Goal: Information Seeking & Learning: Learn about a topic

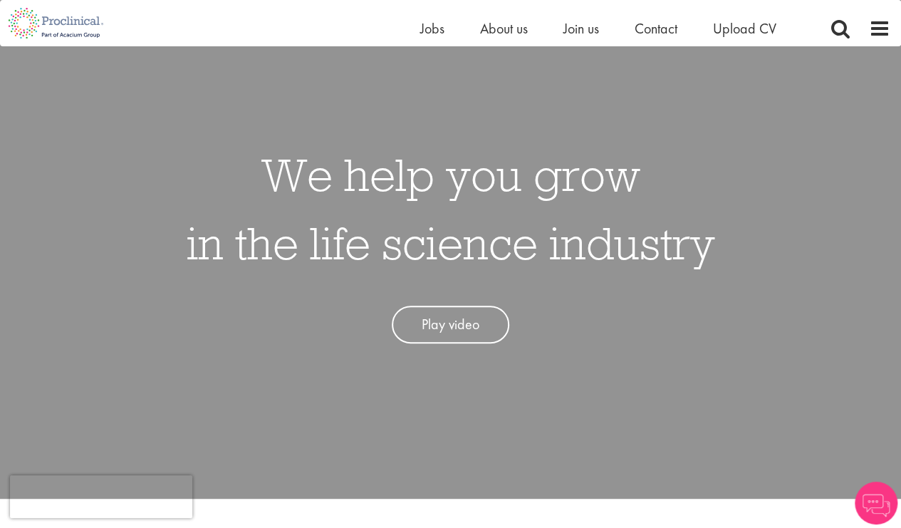
scroll to position [142, 0]
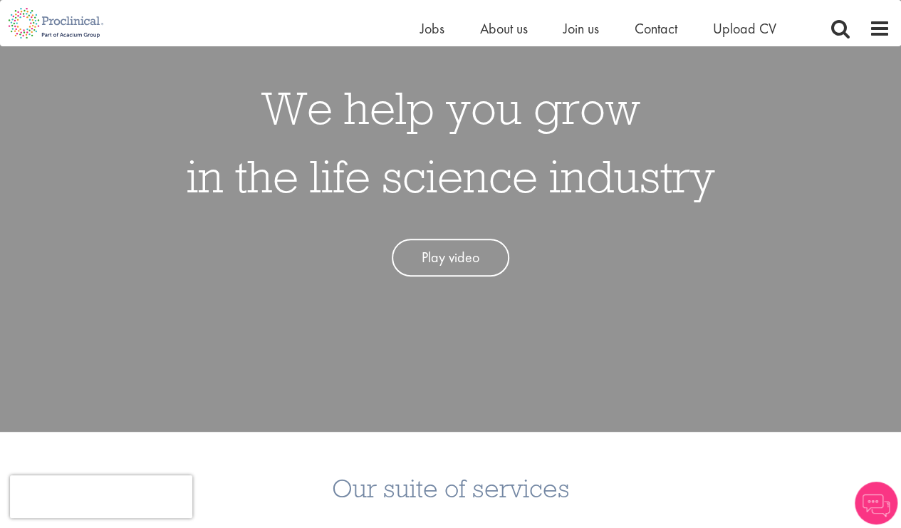
click at [432, 264] on link "Play video" at bounding box center [451, 258] width 118 height 38
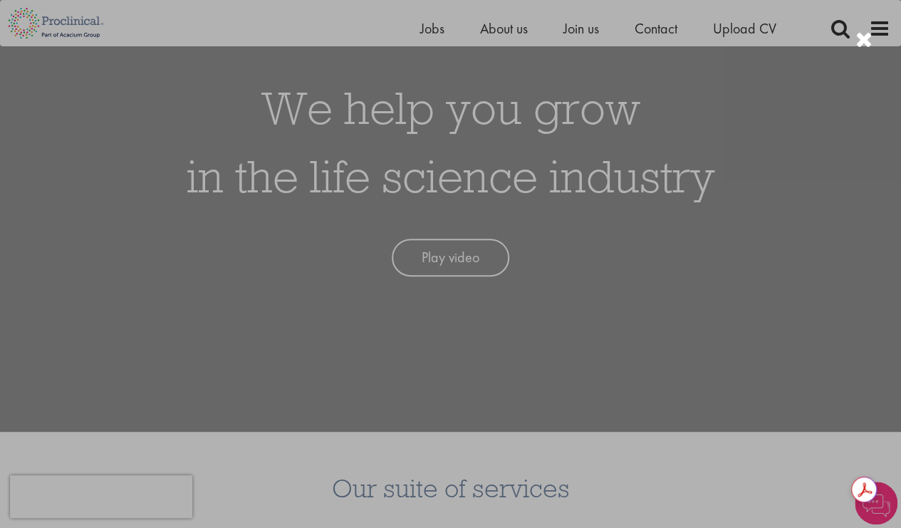
click at [202, 441] on div at bounding box center [450, 264] width 901 height 528
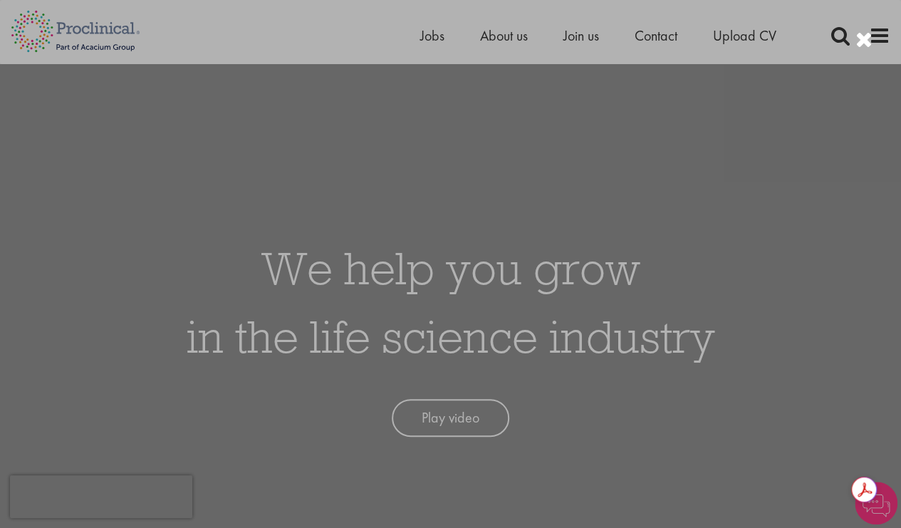
click at [786, 281] on div at bounding box center [450, 264] width 901 height 528
click at [867, 45] on div at bounding box center [863, 40] width 17 height 24
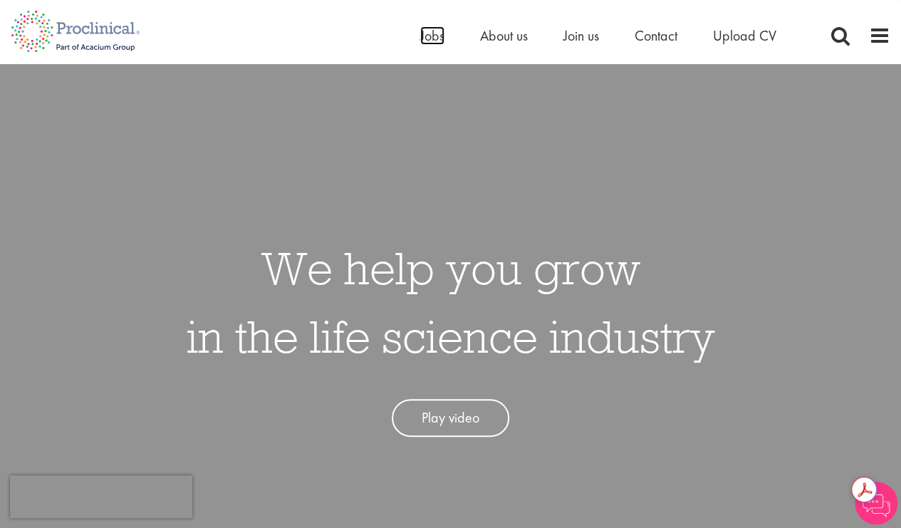
click at [426, 29] on span "Jobs" at bounding box center [432, 35] width 24 height 19
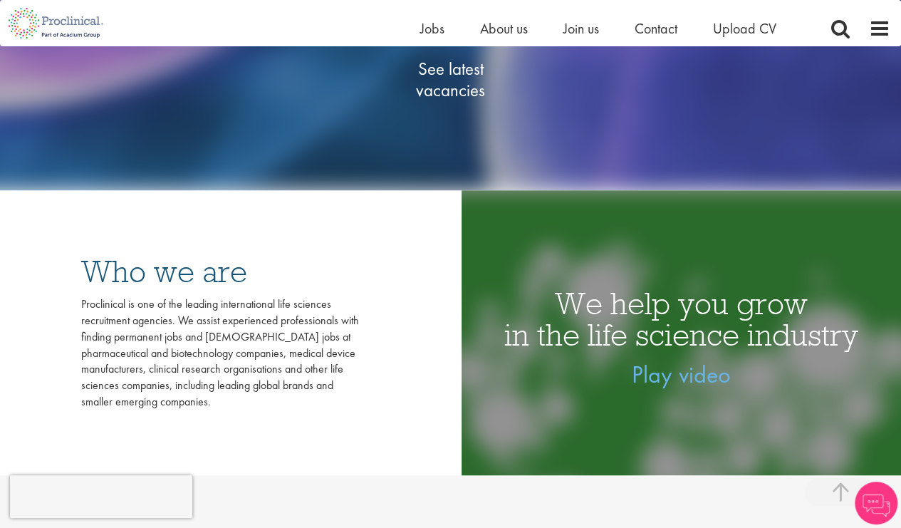
scroll to position [214, 0]
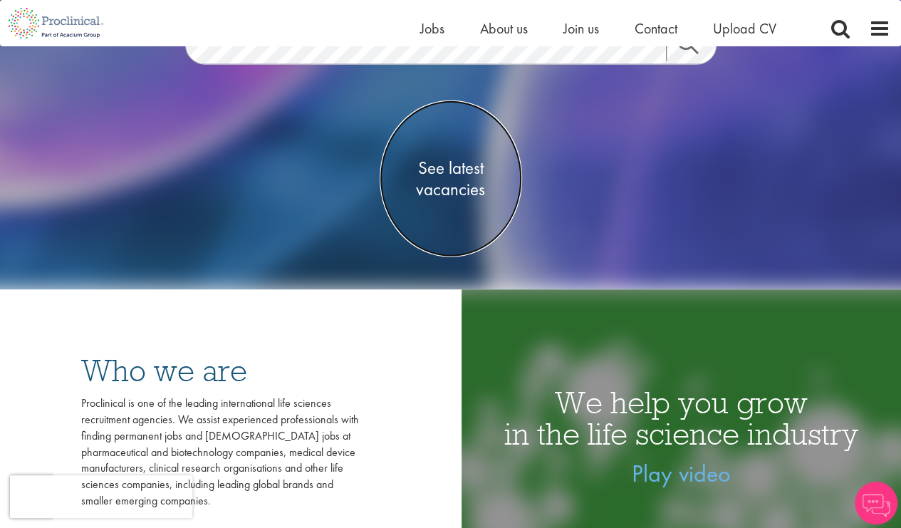
click at [444, 192] on span "See latest vacancies" at bounding box center [451, 178] width 142 height 43
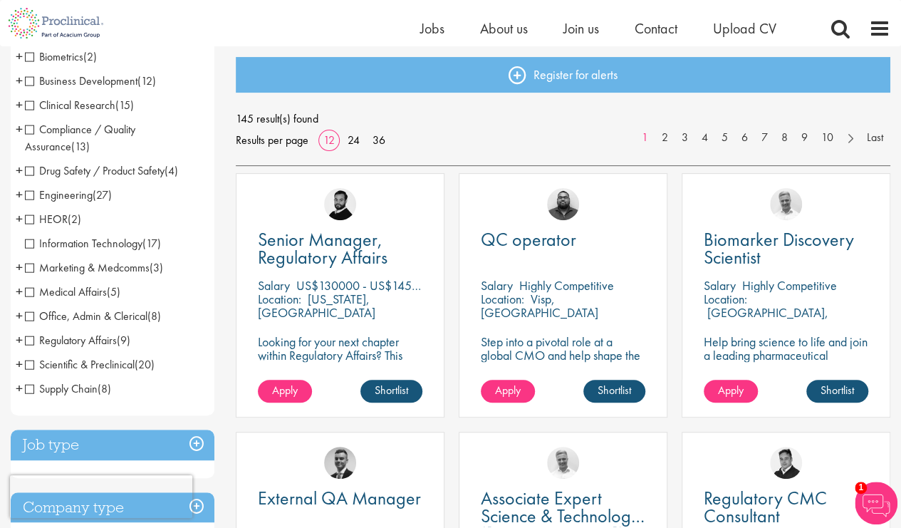
scroll to position [142, 0]
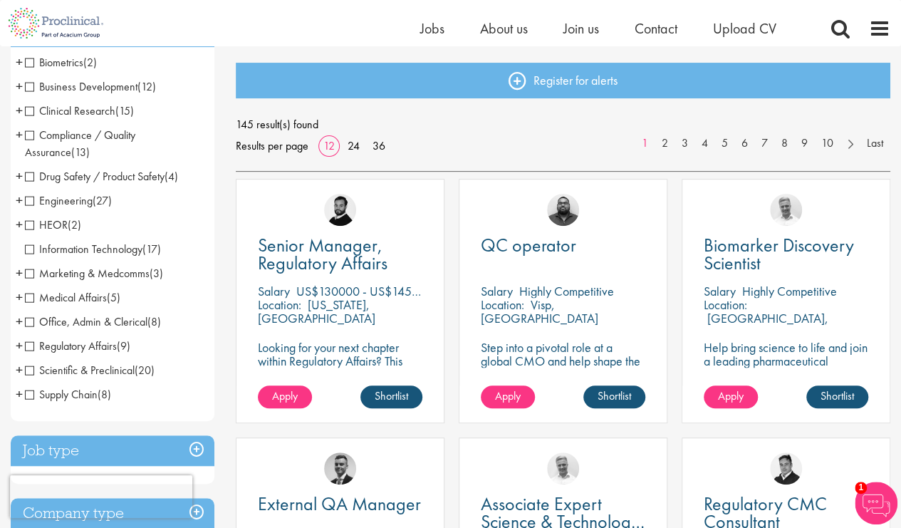
click at [30, 112] on span "Clinical Research" at bounding box center [70, 110] width 90 height 15
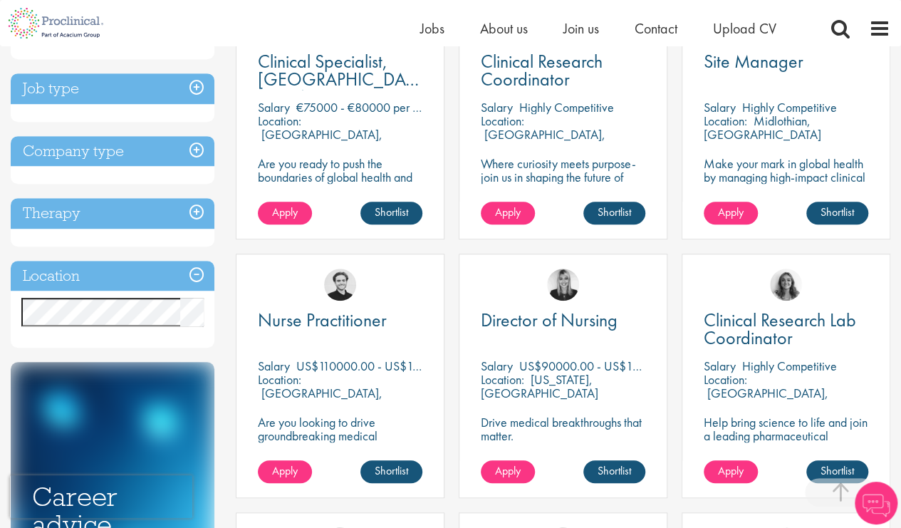
scroll to position [356, 0]
